Goal: Find specific page/section: Find specific page/section

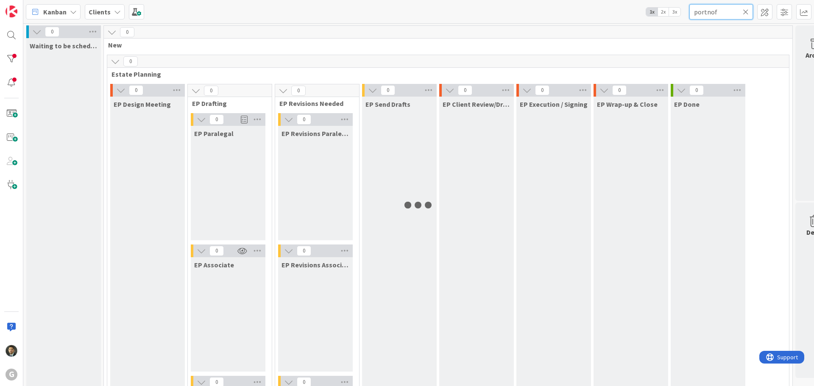
click at [706, 12] on input "portnof" at bounding box center [721, 11] width 64 height 15
click at [711, 11] on input "[PERSON_NAME]" at bounding box center [721, 11] width 64 height 15
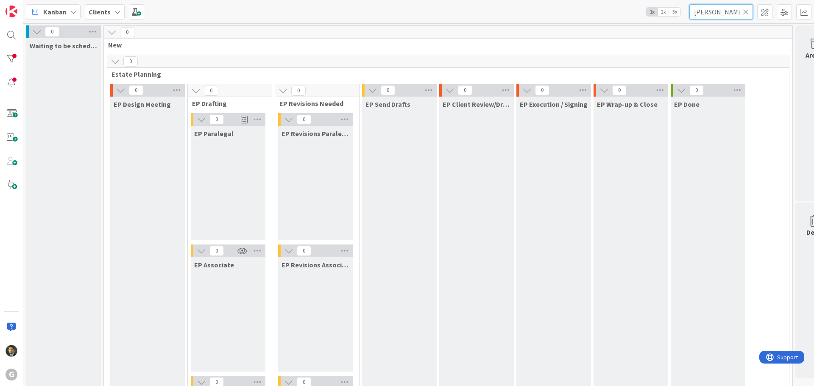
click at [711, 11] on input "[PERSON_NAME]" at bounding box center [721, 11] width 64 height 15
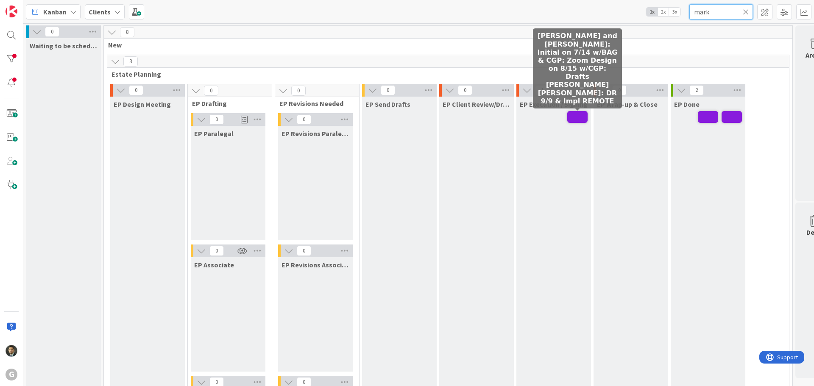
type input "mark"
click at [577, 121] on span at bounding box center [577, 117] width 20 height 12
